Goal: Task Accomplishment & Management: Use online tool/utility

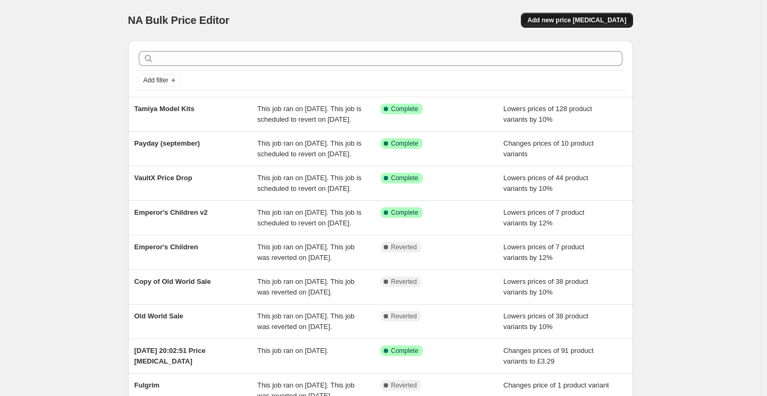
click at [596, 18] on span "Add new price [MEDICAL_DATA]" at bounding box center [576, 20] width 99 height 9
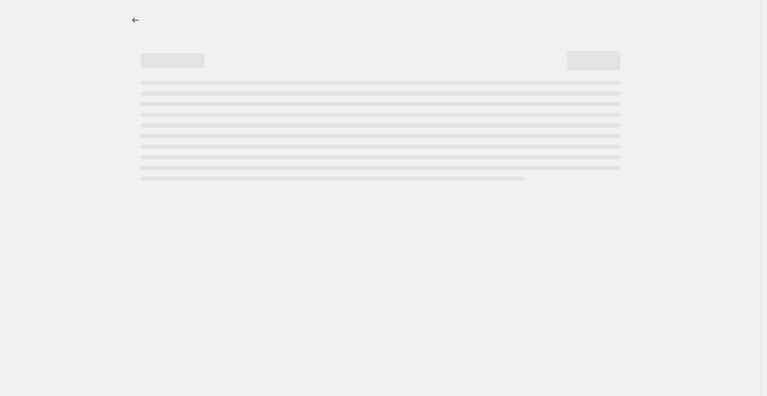
select select "percentage"
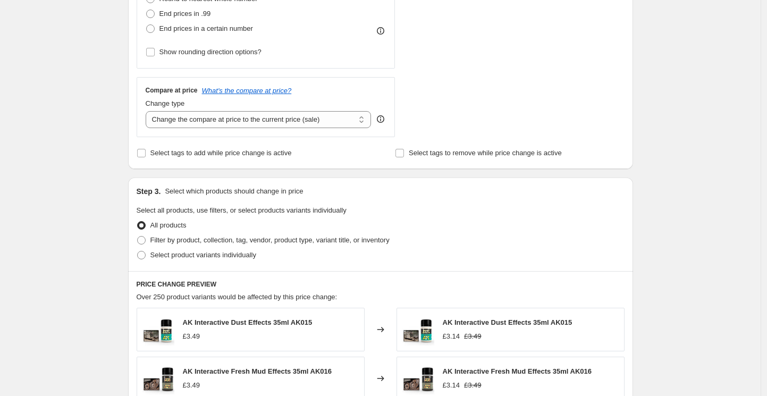
scroll to position [328, 0]
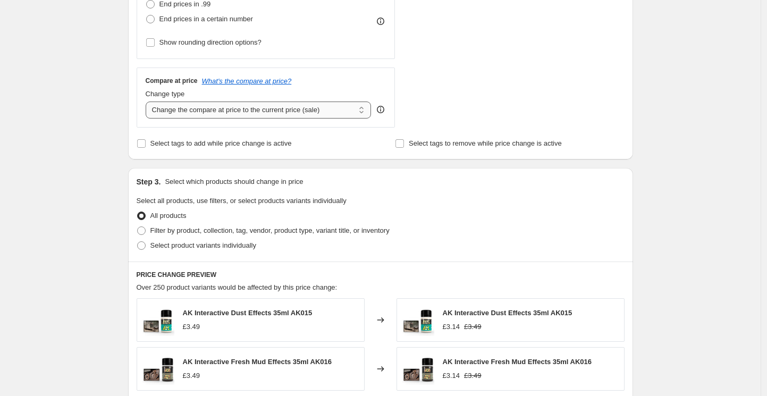
click at [202, 107] on select "Change the compare at price to the current price (sale) Change the compare at p…" at bounding box center [259, 110] width 226 height 17
select select "no_change"
click at [148, 102] on select "Change the compare at price to the current price (sale) Change the compare at p…" at bounding box center [259, 110] width 226 height 17
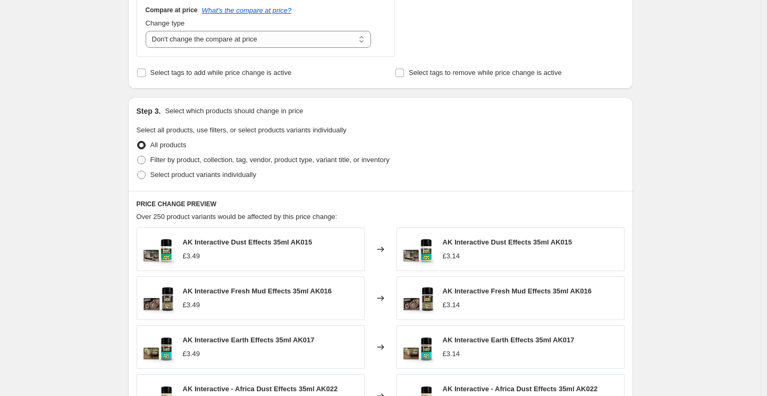
scroll to position [414, 0]
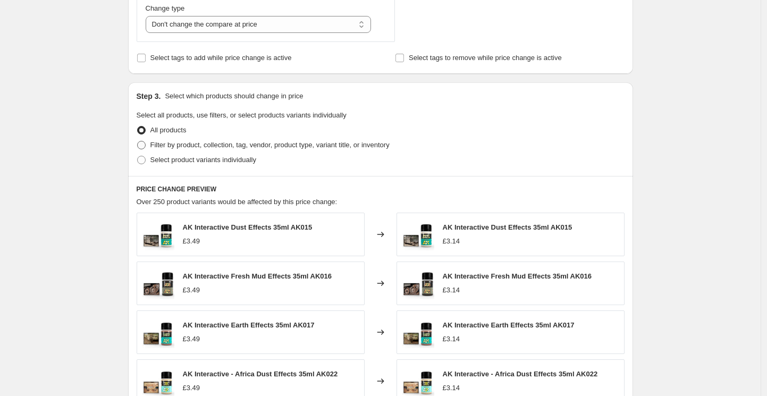
click at [143, 142] on span at bounding box center [141, 145] width 9 height 9
click at [138, 141] on input "Filter by product, collection, tag, vendor, product type, variant title, or inv…" at bounding box center [137, 141] width 1 height 1
radio input "true"
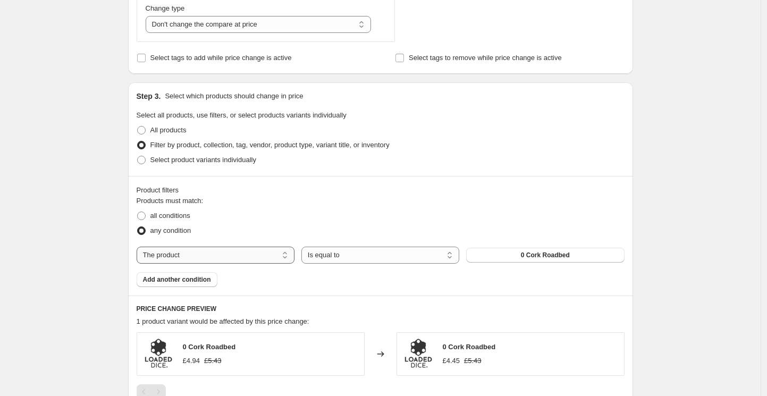
click at [283, 251] on select "The product The product's collection The product's tag The product's vendor The…" at bounding box center [216, 255] width 158 height 17
select select "collection"
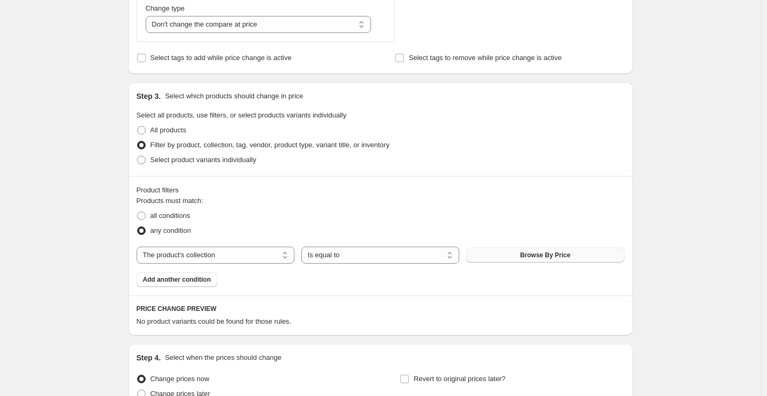
click at [529, 255] on span "Browse By Price" at bounding box center [545, 255] width 50 height 9
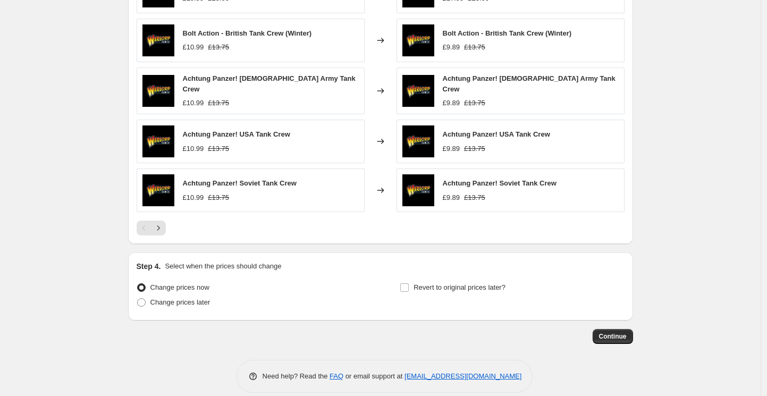
scroll to position [786, 0]
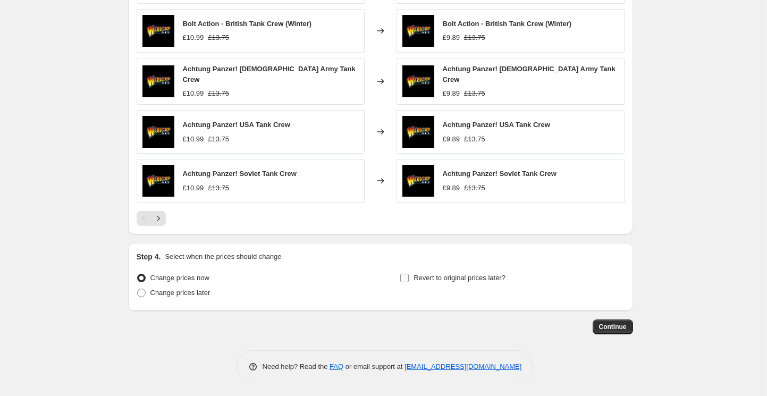
click at [407, 274] on input "Revert to original prices later?" at bounding box center [404, 278] width 9 height 9
checkbox input "true"
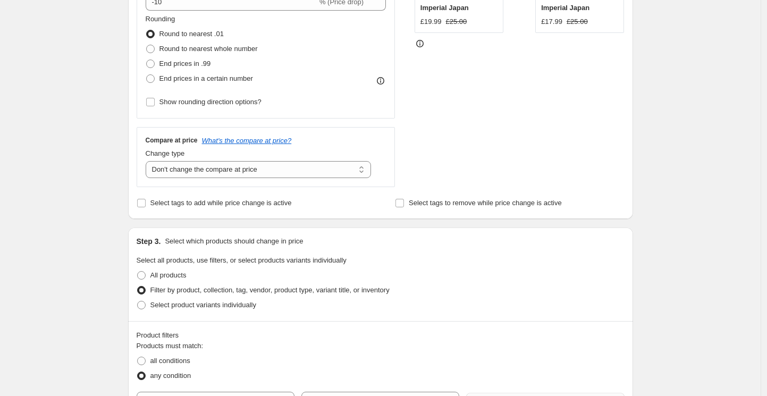
scroll to position [271, 0]
click at [145, 199] on input "Select tags to add while price change is active" at bounding box center [141, 201] width 9 height 9
checkbox input "true"
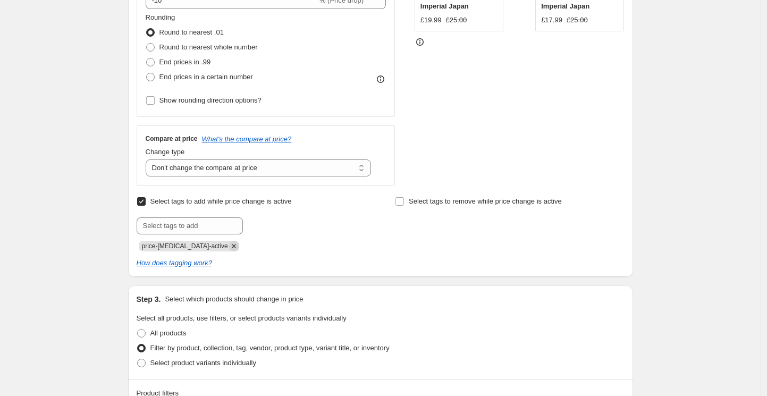
click at [232, 246] on icon "Remove price-change-job-active" at bounding box center [234, 246] width 4 height 4
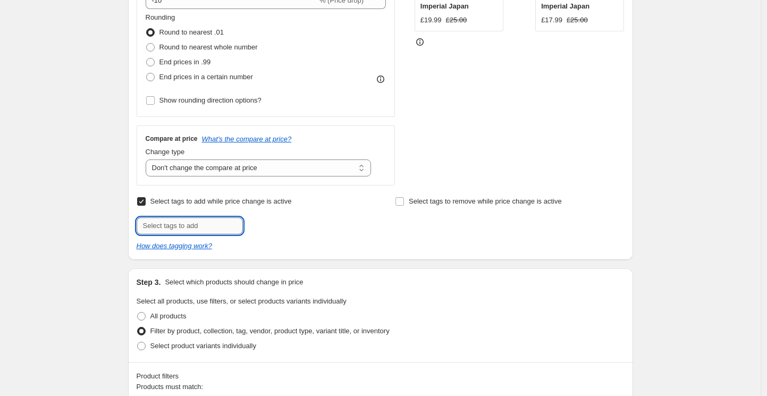
click at [199, 226] on input "text" at bounding box center [190, 225] width 106 height 17
type input "Price Drop"
click at [284, 224] on span "Price Drop" at bounding box center [282, 224] width 32 height 7
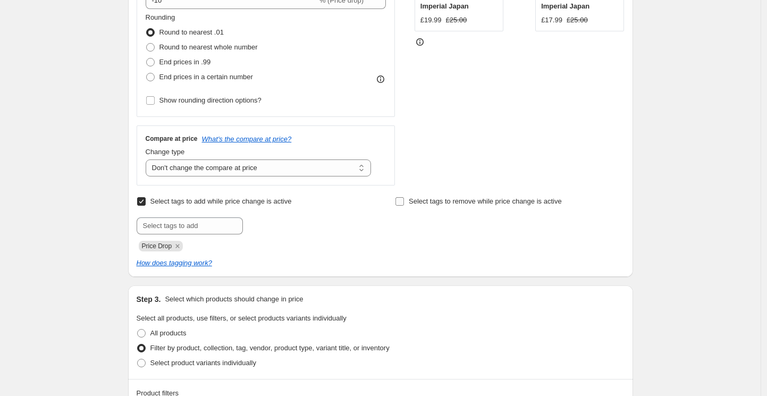
click at [404, 198] on input "Select tags to remove while price change is active" at bounding box center [399, 201] width 9 height 9
checkbox input "true"
click at [422, 227] on input "text" at bounding box center [448, 225] width 106 height 17
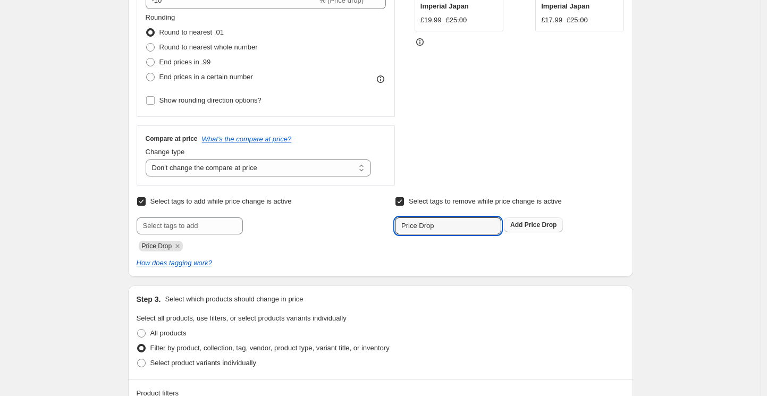
type input "Price Drop"
click at [542, 225] on span "Price Drop" at bounding box center [541, 224] width 32 height 7
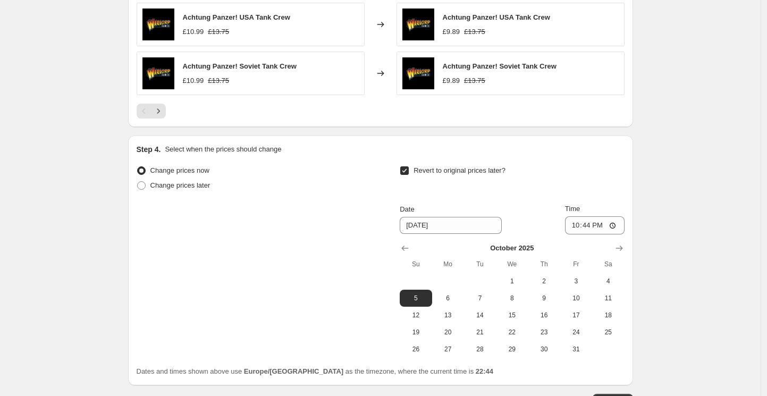
scroll to position [1027, 0]
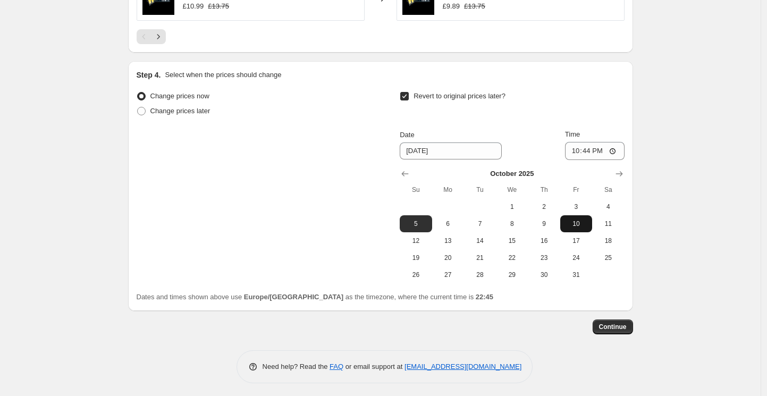
click at [575, 222] on span "10" at bounding box center [575, 223] width 23 height 9
type input "10/10/2025"
click at [619, 323] on span "Continue" at bounding box center [613, 327] width 28 height 9
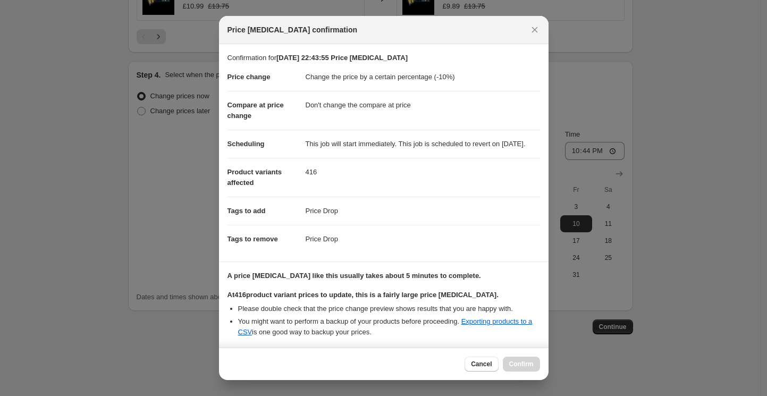
scroll to position [112, 0]
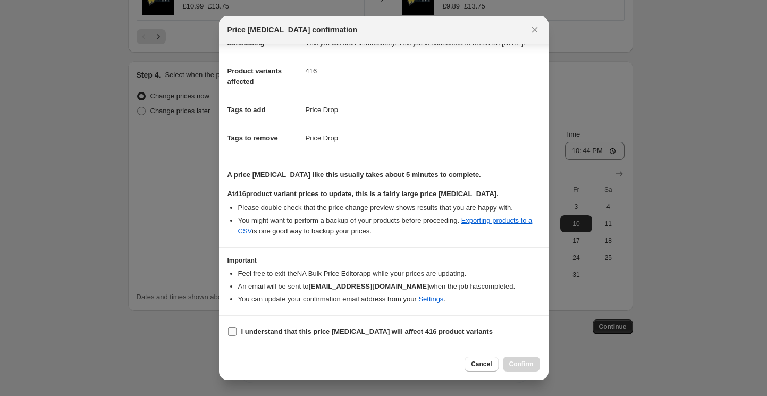
click at [231, 331] on input "I understand that this price change job will affect 416 product variants" at bounding box center [232, 331] width 9 height 9
checkbox input "true"
click at [514, 361] on span "Confirm" at bounding box center [521, 364] width 24 height 9
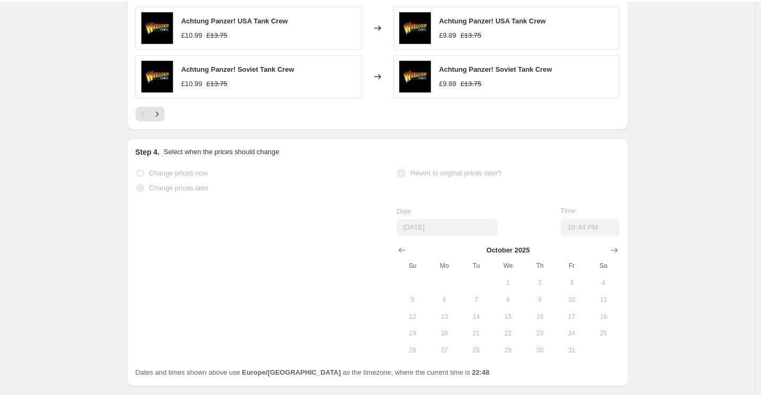
scroll to position [1055, 0]
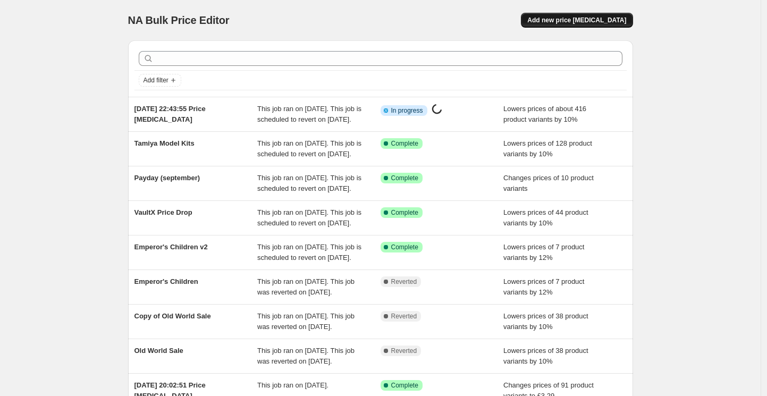
click at [589, 20] on span "Add new price [MEDICAL_DATA]" at bounding box center [576, 20] width 99 height 9
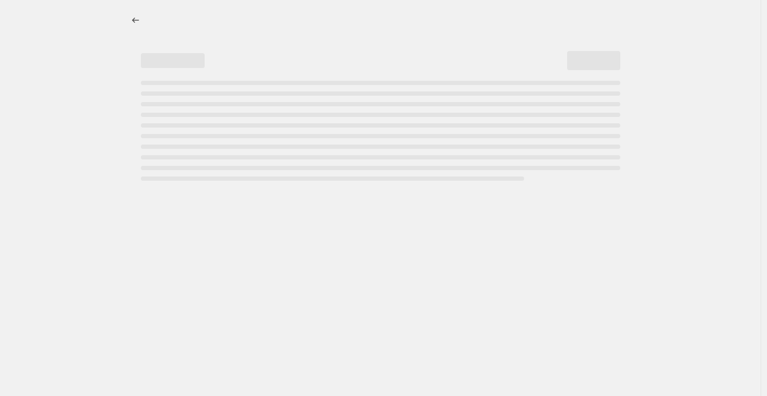
select select "percentage"
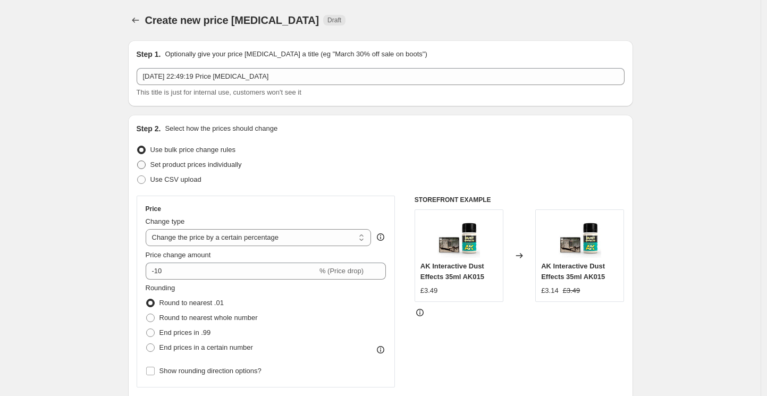
click at [146, 164] on span at bounding box center [141, 165] width 9 height 9
click at [138, 161] on input "Set product prices individually" at bounding box center [137, 161] width 1 height 1
radio input "true"
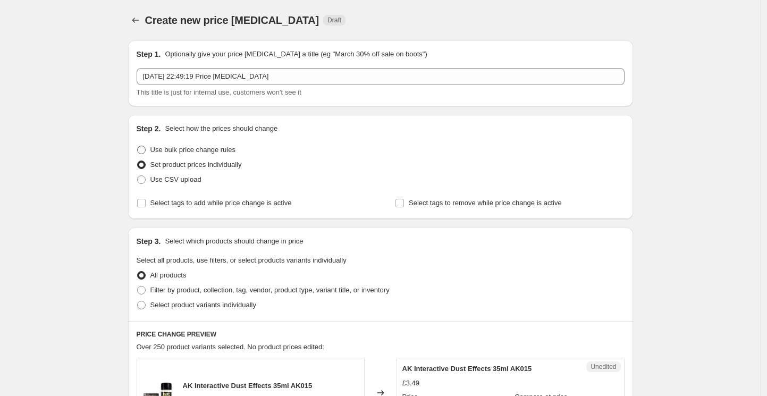
click at [145, 153] on span at bounding box center [141, 150] width 9 height 9
click at [138, 146] on input "Use bulk price change rules" at bounding box center [137, 146] width 1 height 1
radio input "true"
select select "percentage"
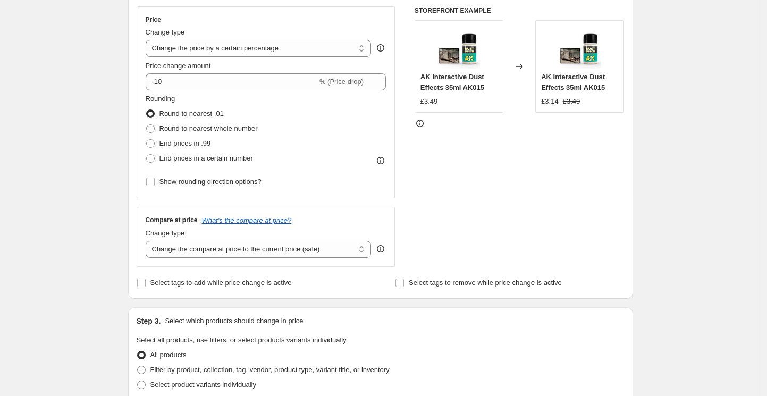
scroll to position [190, 0]
click at [209, 250] on select "Change the compare at price to the current price (sale) Change the compare at p…" at bounding box center [259, 248] width 226 height 17
select select "no_change"
click at [148, 240] on select "Change the compare at price to the current price (sale) Change the compare at p…" at bounding box center [259, 248] width 226 height 17
click at [60, 232] on div "Create new price change job. This page is ready Create new price change job Dra…" at bounding box center [380, 341] width 761 height 1062
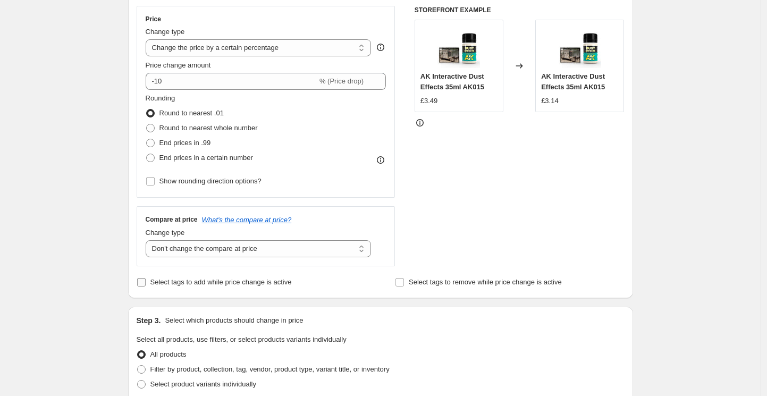
click at [143, 284] on input "Select tags to add while price change is active" at bounding box center [141, 282] width 9 height 9
checkbox input "true"
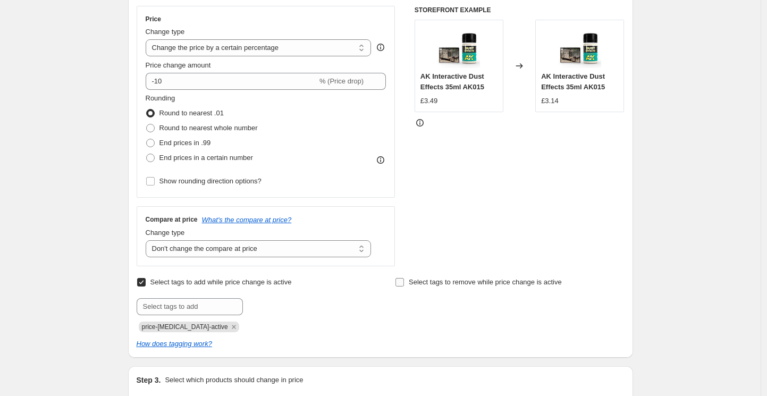
click at [402, 280] on input "Select tags to remove while price change is active" at bounding box center [399, 282] width 9 height 9
checkbox input "true"
click at [229, 323] on icon "Remove price-change-job-active" at bounding box center [234, 327] width 10 height 10
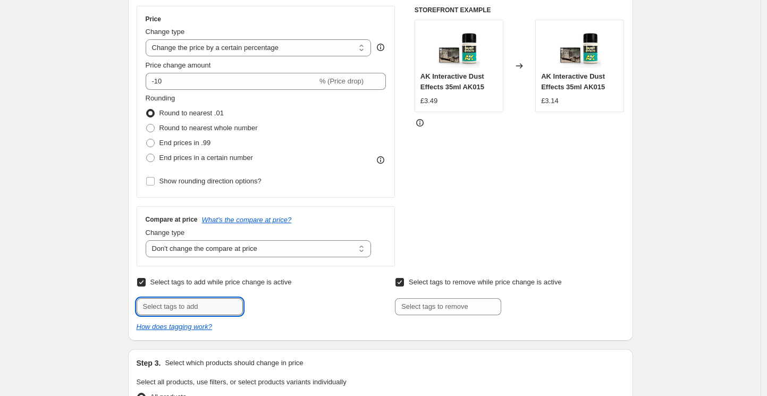
click at [185, 303] on input "text" at bounding box center [190, 306] width 106 height 17
type input "Price Drop"
click at [276, 305] on span "Price Drop" at bounding box center [282, 305] width 32 height 7
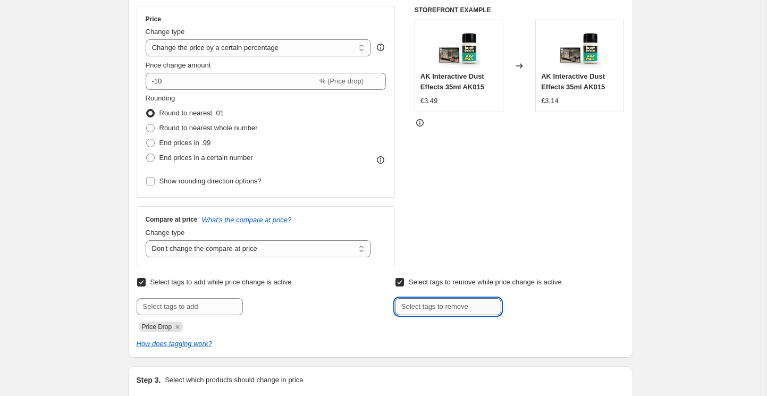
click at [429, 302] on input "text" at bounding box center [448, 306] width 106 height 17
type input "Price Drop"
click at [534, 306] on span "Price Drop" at bounding box center [541, 305] width 32 height 7
click at [64, 240] on div "Create new price change job. This page is ready Create new price change job Dra…" at bounding box center [380, 371] width 761 height 1122
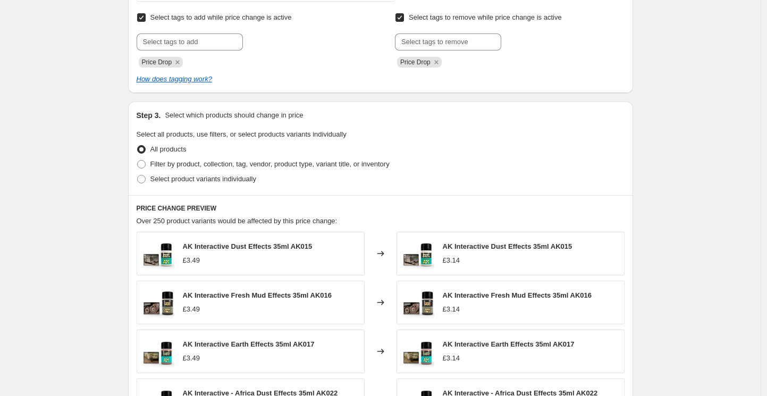
scroll to position [468, 0]
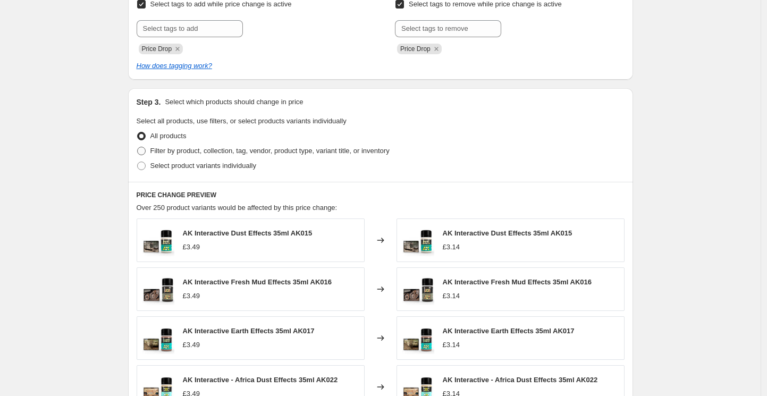
click at [143, 150] on span at bounding box center [141, 151] width 9 height 9
click at [138, 147] on input "Filter by product, collection, tag, vendor, product type, variant title, or inv…" at bounding box center [137, 147] width 1 height 1
radio input "true"
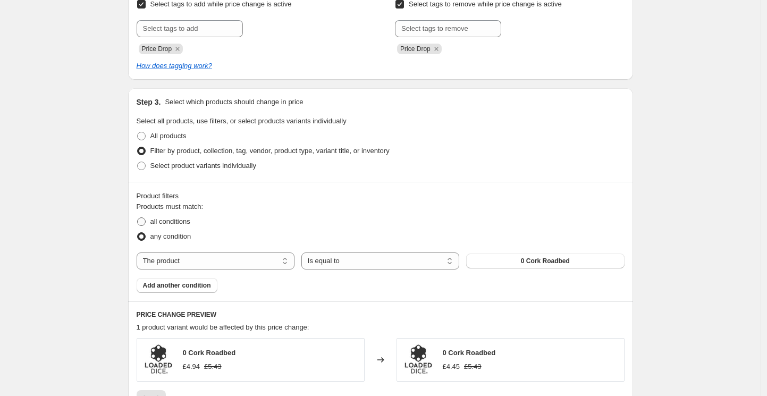
click at [146, 224] on span at bounding box center [141, 221] width 9 height 9
click at [138, 218] on input "all conditions" at bounding box center [137, 217] width 1 height 1
radio input "true"
click at [241, 260] on select "The product The product's collection The product's tag The product's vendor The…" at bounding box center [216, 260] width 158 height 17
select select "tag"
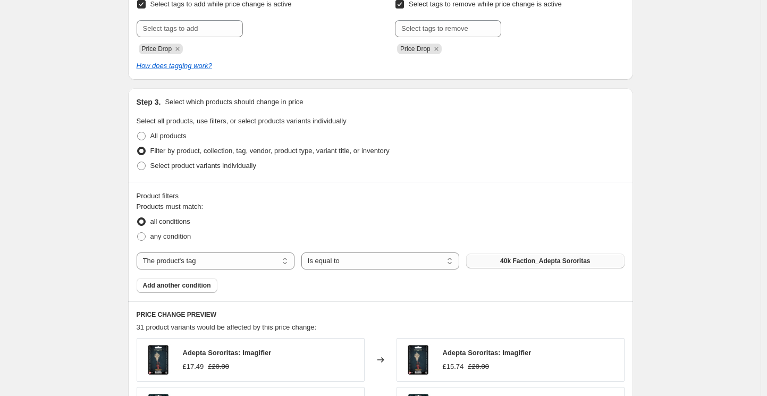
click at [495, 259] on button "40k Faction_Adepta Sororitas" at bounding box center [545, 261] width 158 height 15
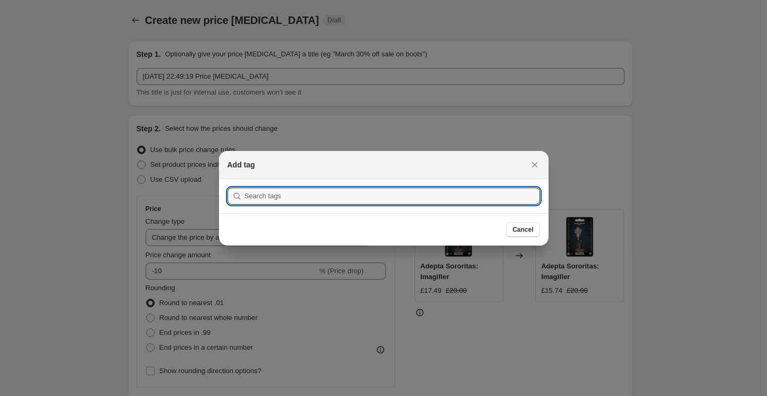
scroll to position [0, 0]
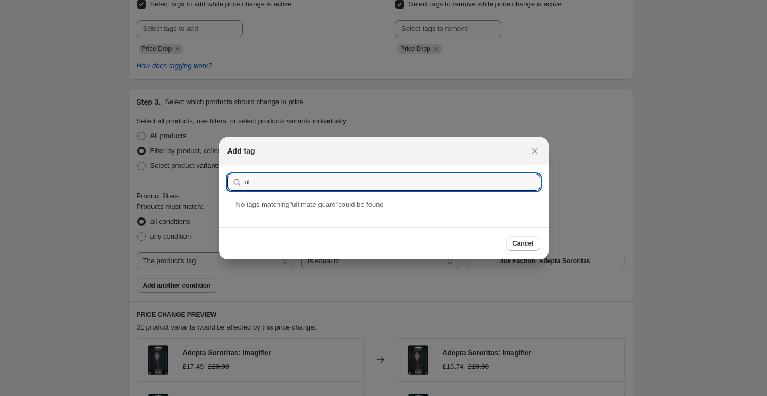
type input "u"
type input "Brand_Ultimate Guard"
click at [244, 215] on div "Brand_Ultimate Guard" at bounding box center [384, 213] width 330 height 28
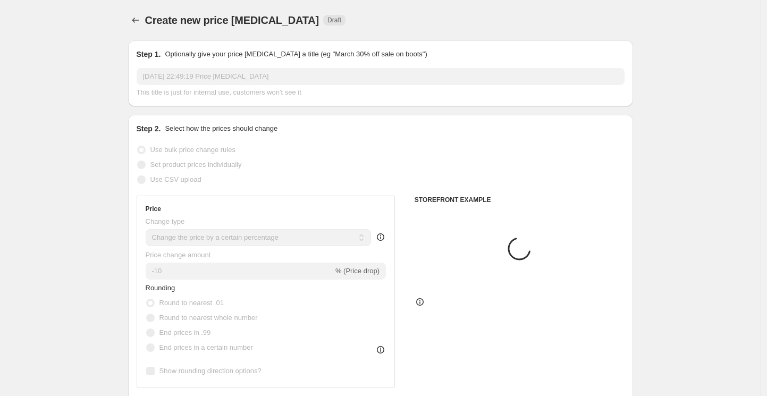
scroll to position [468, 0]
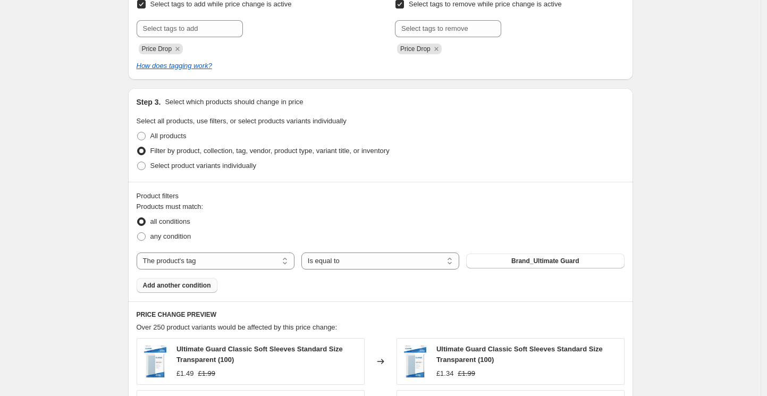
click at [160, 288] on span "Add another condition" at bounding box center [177, 285] width 68 height 9
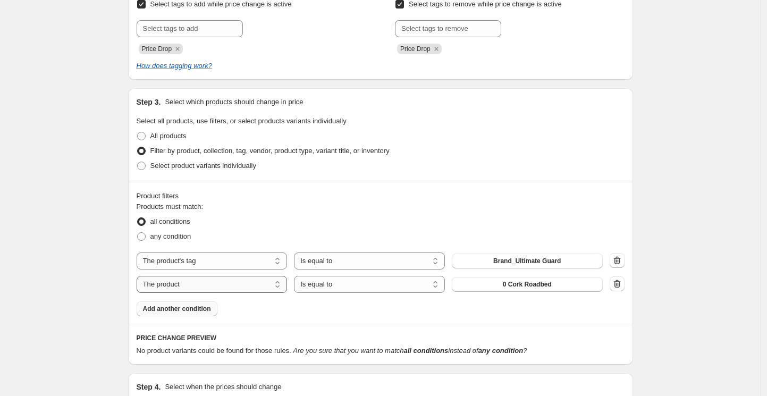
click at [218, 291] on select "The product The product's collection The product's tag The product's vendor The…" at bounding box center [212, 284] width 151 height 17
select select "tag"
click at [506, 286] on span "40k Faction_Adepta Sororitas" at bounding box center [527, 284] width 90 height 9
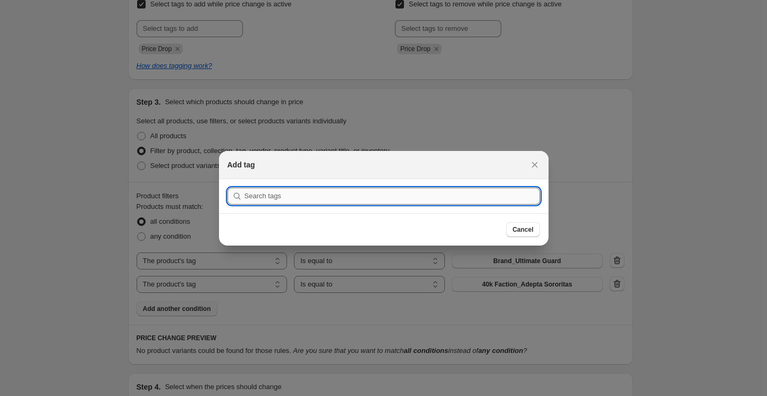
click at [265, 197] on input ":r5s:" at bounding box center [391, 196] width 295 height 17
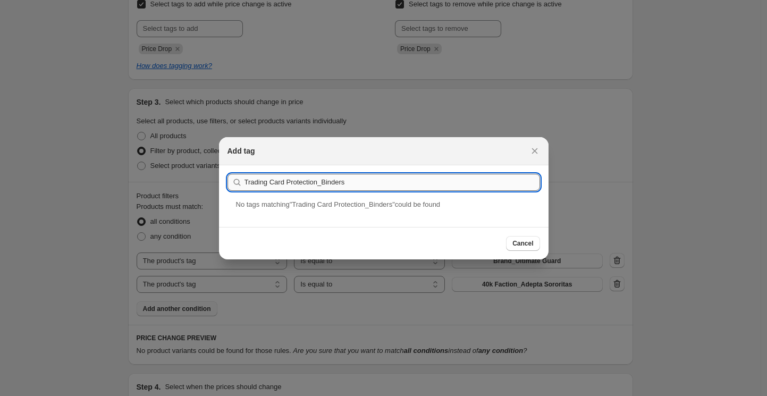
drag, startPoint x: 350, startPoint y: 182, endPoint x: 320, endPoint y: 182, distance: 29.8
click at [320, 182] on input "Trading Card Protection_Binders" at bounding box center [391, 182] width 295 height 17
type input "T"
type input "Product Type_Portfolios"
click at [309, 215] on div "Product Type_Portfolios" at bounding box center [384, 213] width 330 height 28
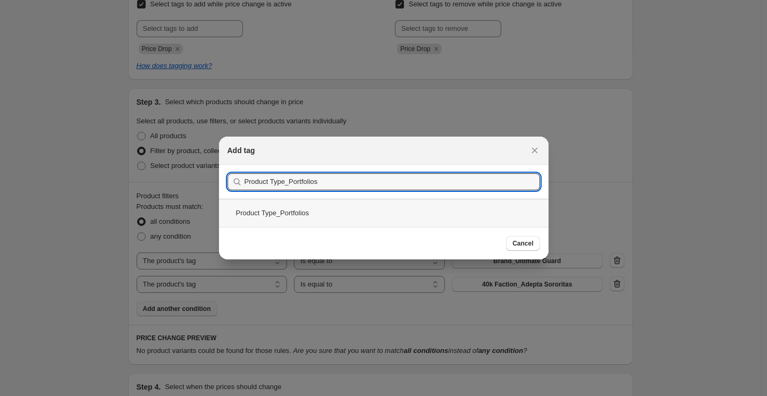
scroll to position [468, 0]
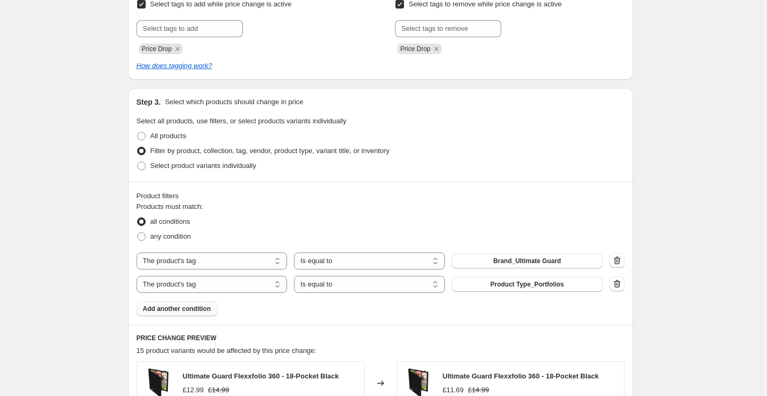
click at [95, 196] on div "Create new price change job. This page is ready Create new price change job Dra…" at bounding box center [380, 176] width 761 height 1289
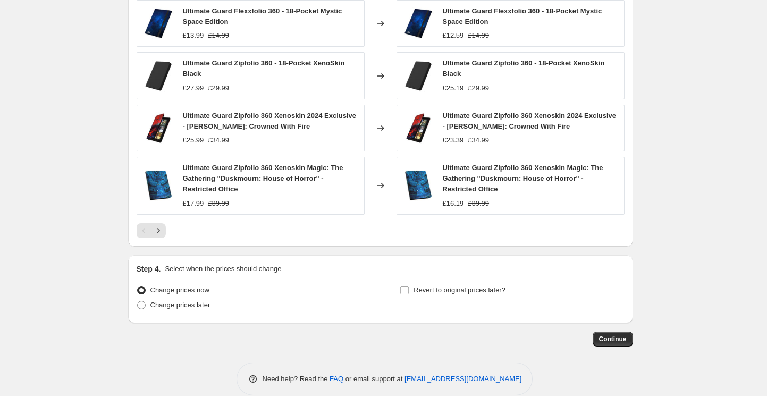
scroll to position [879, 0]
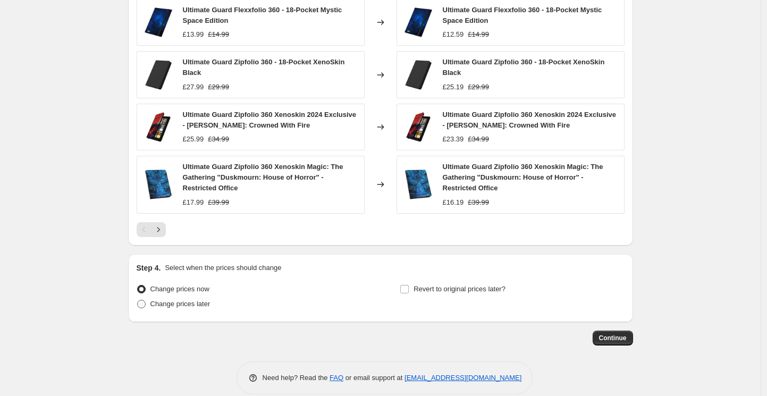
click at [143, 306] on span at bounding box center [141, 304] width 9 height 9
click at [138, 300] on input "Change prices later" at bounding box center [137, 300] width 1 height 1
radio input "true"
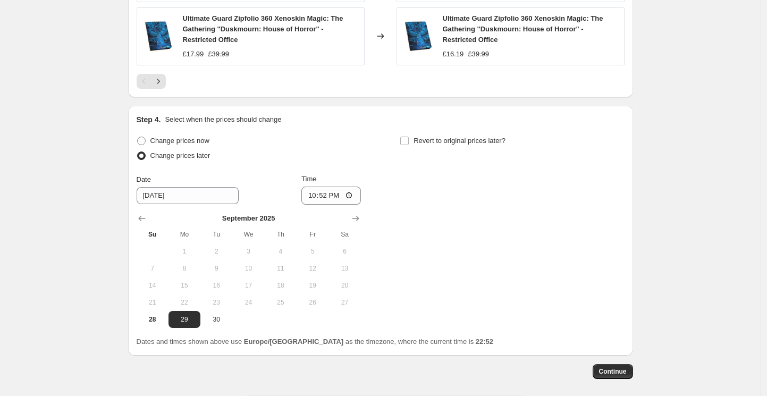
scroll to position [1059, 0]
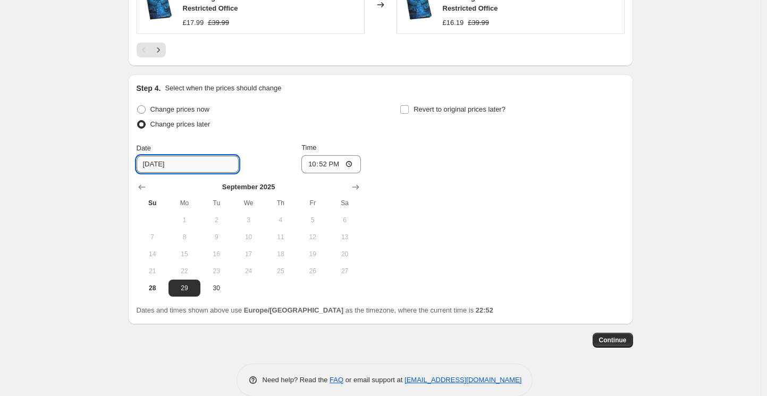
click at [190, 166] on input "9/29/2025" at bounding box center [188, 164] width 102 height 17
click at [143, 109] on span at bounding box center [141, 109] width 9 height 9
click at [138, 106] on input "Change prices now" at bounding box center [137, 105] width 1 height 1
radio input "true"
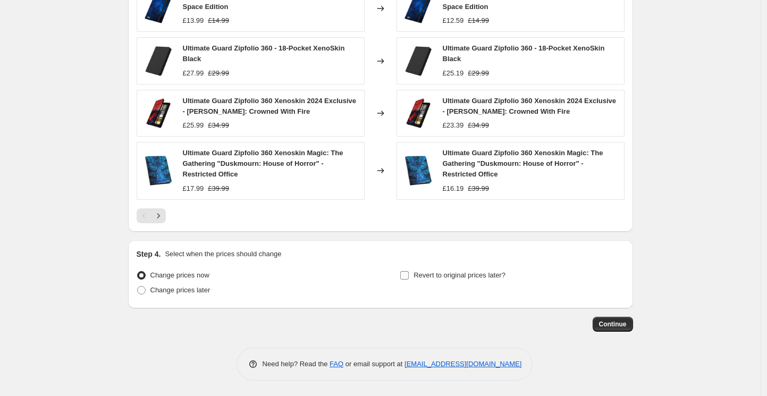
click at [408, 278] on input "Revert to original prices later?" at bounding box center [404, 275] width 9 height 9
checkbox input "true"
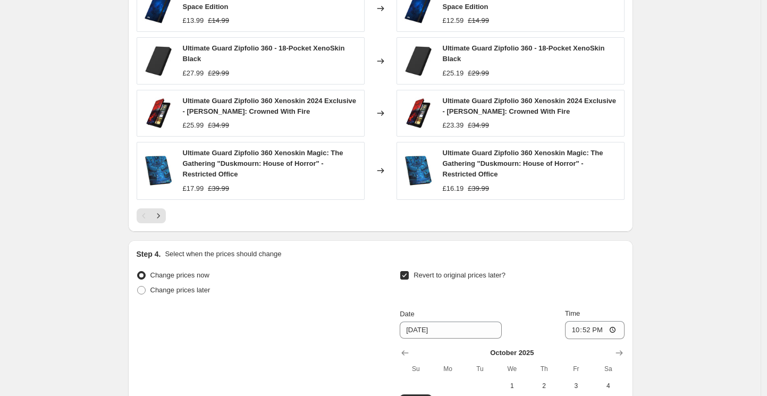
scroll to position [1067, 0]
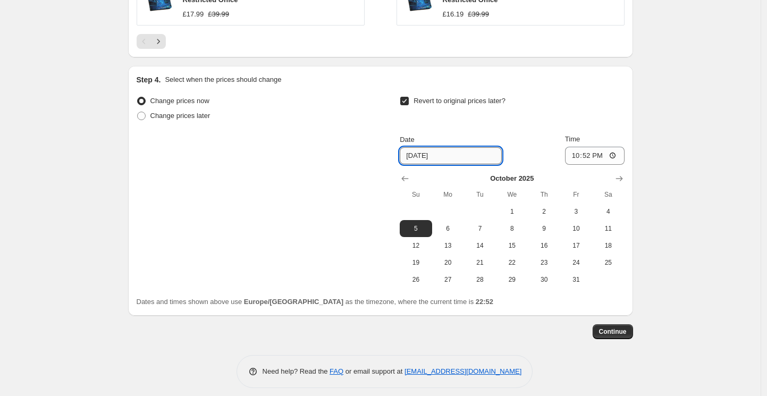
click at [460, 151] on input "10/5/2025" at bounding box center [451, 155] width 102 height 17
drag, startPoint x: 416, startPoint y: 157, endPoint x: 396, endPoint y: 157, distance: 19.7
click at [398, 157] on div "Change prices now Change prices later Revert to original prices later? Date 10/…" at bounding box center [381, 191] width 488 height 195
click at [425, 154] on input "31/5/2025" at bounding box center [451, 155] width 102 height 17
click at [572, 276] on span "31" at bounding box center [575, 279] width 23 height 9
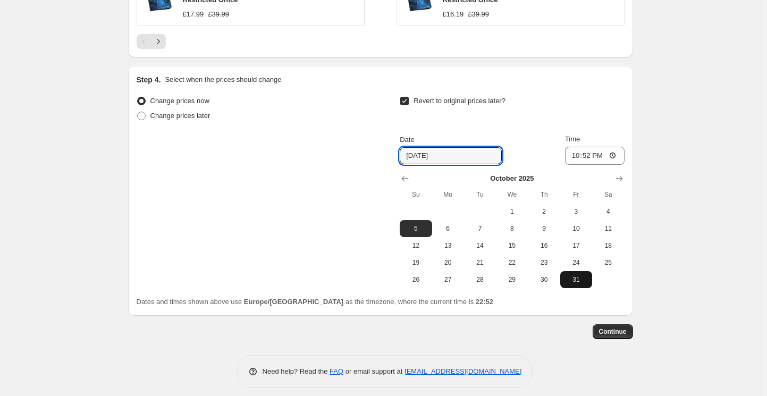
type input "10/31/2025"
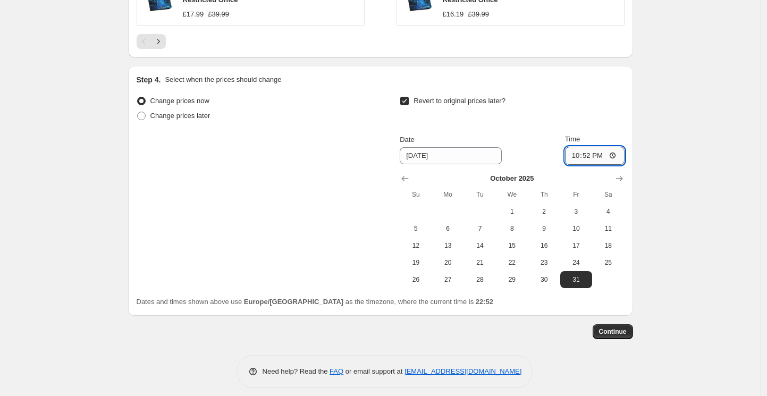
click at [588, 154] on input "22:52" at bounding box center [595, 156] width 60 height 18
type input "23:59"
click at [606, 332] on span "Continue" at bounding box center [613, 331] width 28 height 9
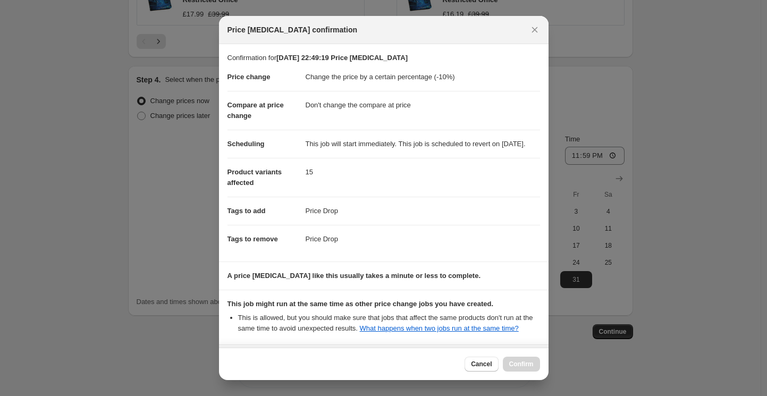
scroll to position [129, 0]
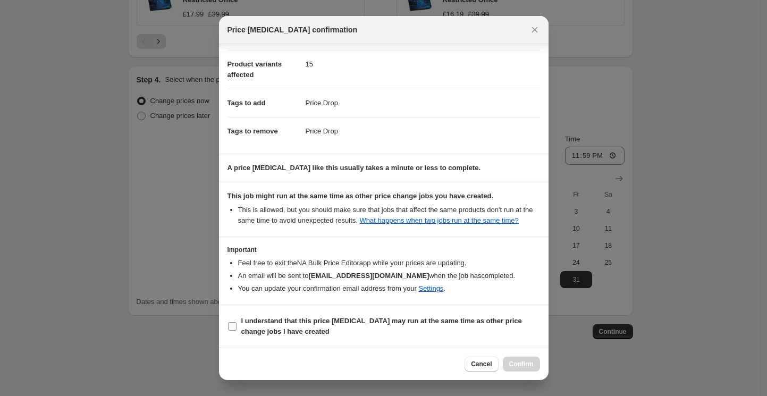
click at [230, 326] on input "I understand that this price change job may run at the same time as other price…" at bounding box center [232, 326] width 9 height 9
checkbox input "true"
click at [513, 361] on span "Confirm" at bounding box center [521, 364] width 24 height 9
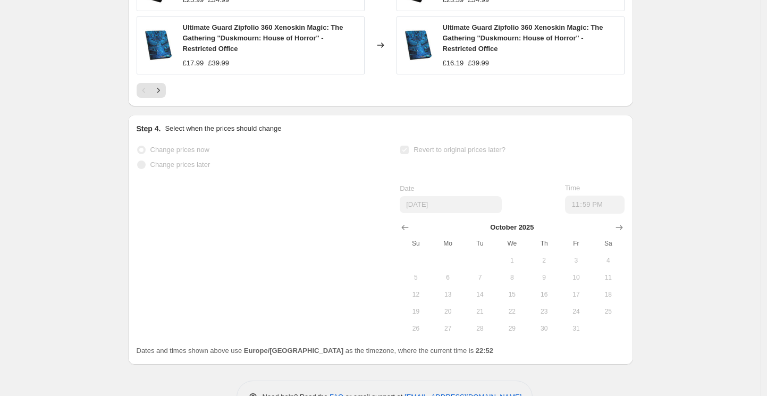
scroll to position [1095, 0]
select select "percentage"
select select "no_change"
select select "tag"
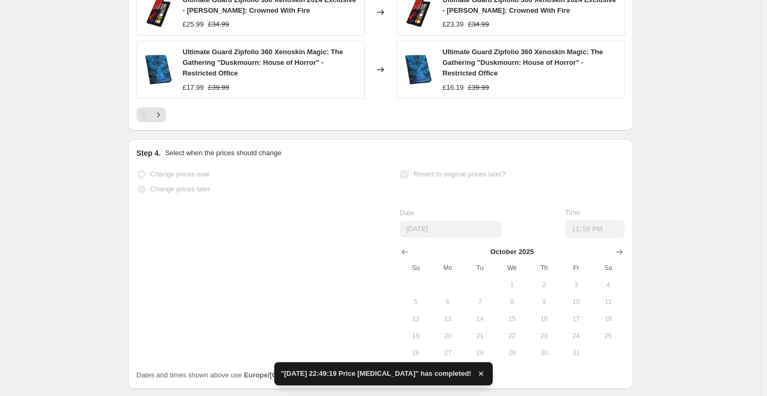
scroll to position [0, 0]
